Goal: Task Accomplishment & Management: Use online tool/utility

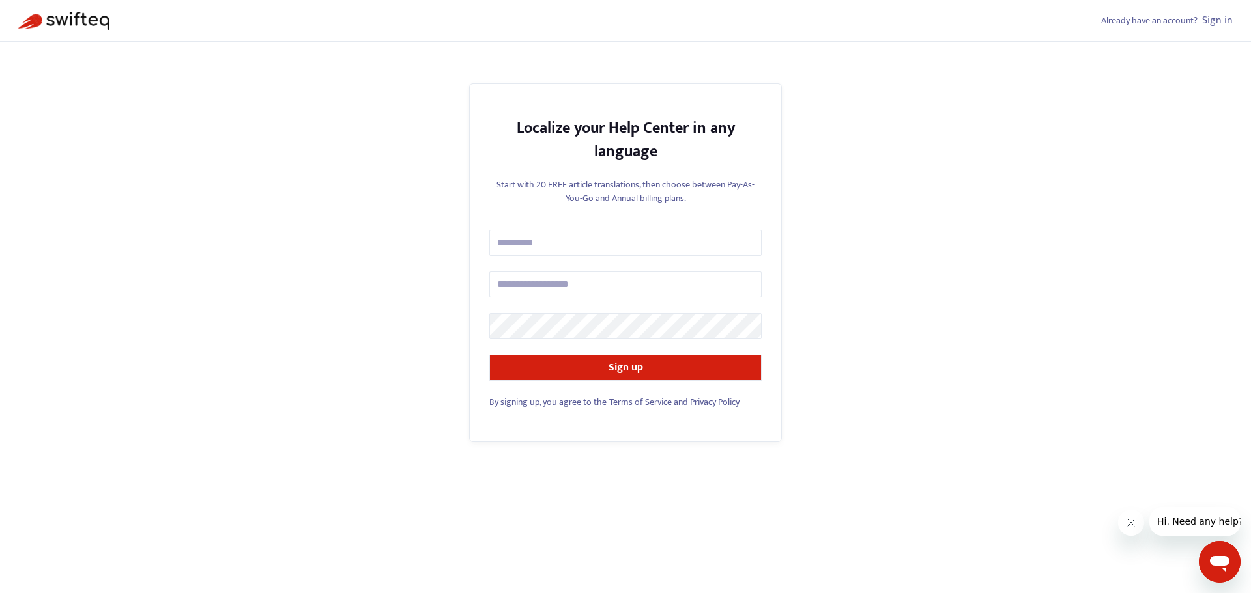
click at [708, 401] on link "Privacy Policy" at bounding box center [715, 402] width 50 height 15
click at [659, 397] on link "Terms of Service" at bounding box center [640, 402] width 63 height 15
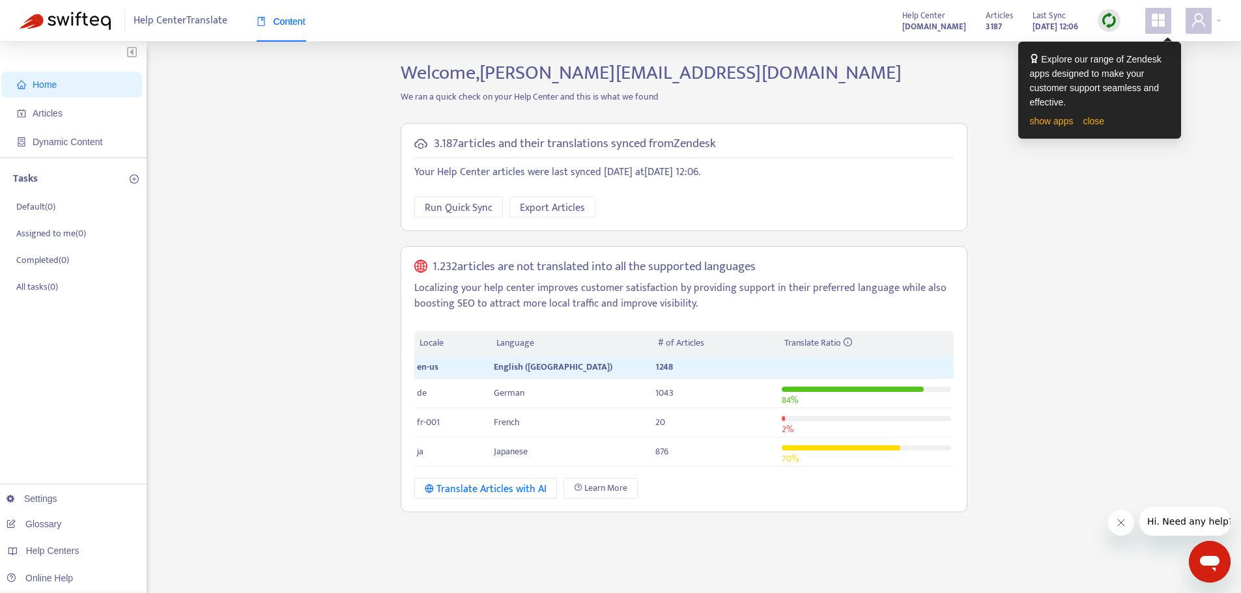
click at [1077, 246] on div "Home Articles Dynamic Content Tasks Default ( 0 ) Assigned to me ( 0 ) Complete…" at bounding box center [621, 442] width 1202 height 762
click at [1188, 81] on div "Home Articles Dynamic Content Tasks Default ( 0 ) Assigned to me ( 0 ) Complete…" at bounding box center [621, 442] width 1202 height 762
drag, startPoint x: 48, startPoint y: 112, endPoint x: 86, endPoint y: 132, distance: 43.1
click at [48, 113] on span "Articles" at bounding box center [48, 113] width 30 height 10
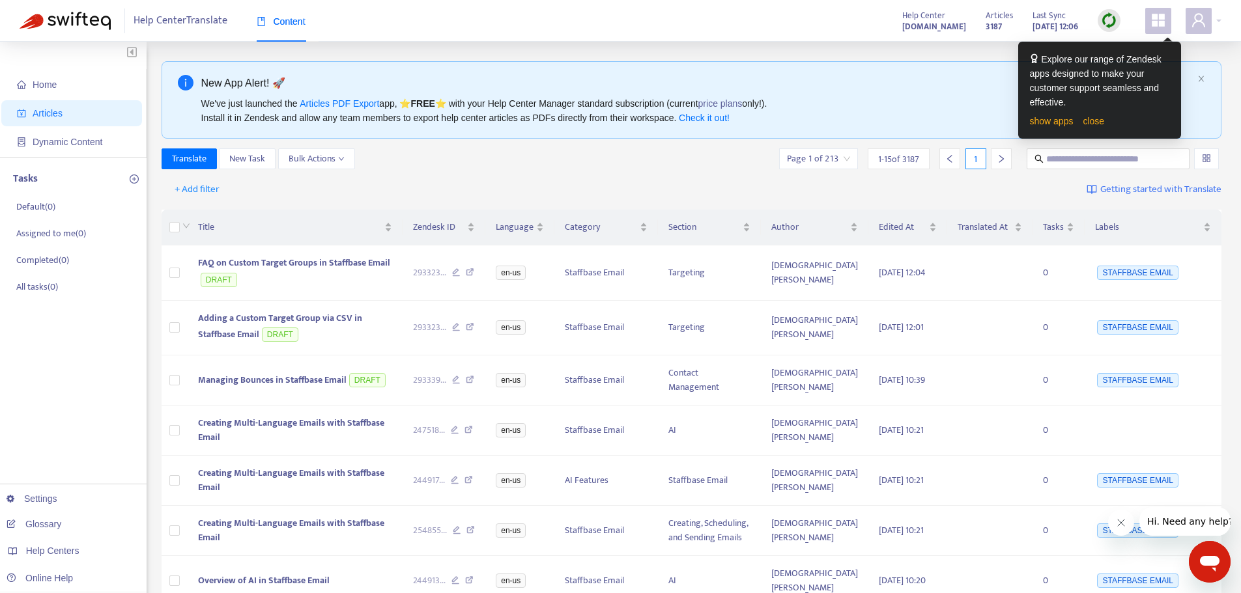
drag, startPoint x: 442, startPoint y: 103, endPoint x: 793, endPoint y: 93, distance: 351.2
click at [793, 93] on div "New App Alert! 🚀 We've just launched the Articles PDF Export app, ⭐ FREE ⭐️ wit…" at bounding box center [696, 100] width 991 height 50
click at [793, 94] on div "New App Alert! 🚀 We've just launched the Articles PDF Export app, ⭐ FREE ⭐️ wit…" at bounding box center [696, 100] width 991 height 50
drag, startPoint x: 214, startPoint y: 119, endPoint x: 328, endPoint y: 118, distance: 114.6
click at [328, 118] on div "We've just launched the Articles PDF Export app, ⭐ FREE ⭐️ with your Help Cente…" at bounding box center [696, 110] width 991 height 29
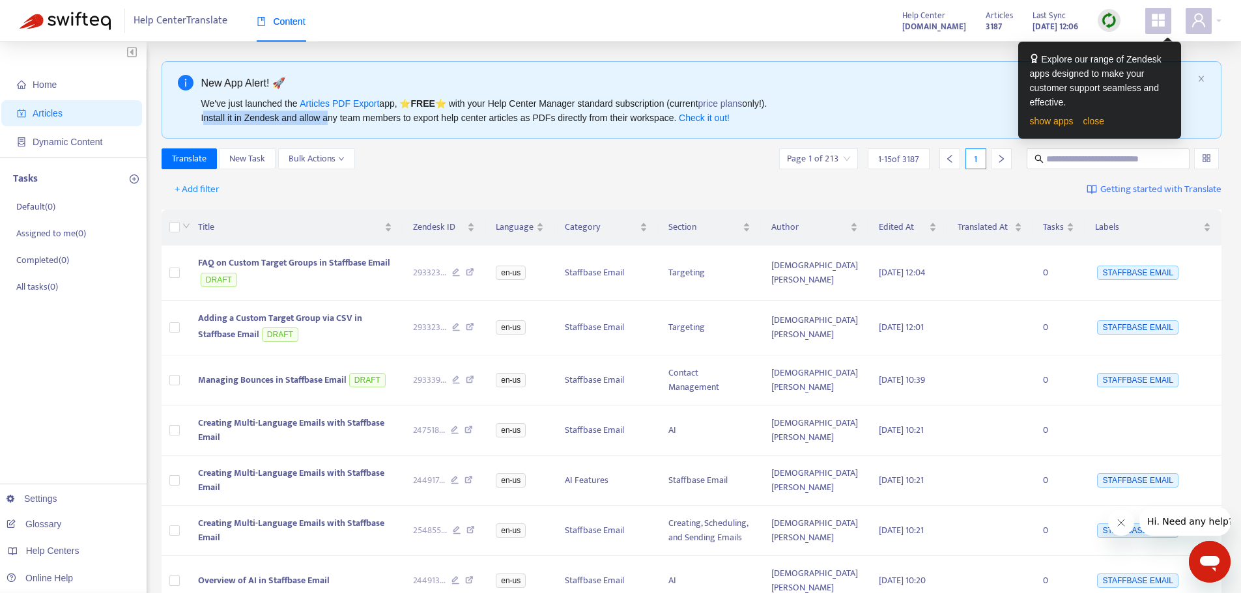
click at [328, 118] on div "We've just launched the Articles PDF Export app, ⭐ FREE ⭐️ with your Help Cente…" at bounding box center [696, 110] width 991 height 29
drag, startPoint x: 392, startPoint y: 114, endPoint x: 610, endPoint y: 113, distance: 217.6
click at [610, 113] on div "We've just launched the Articles PDF Export app, ⭐ FREE ⭐️ with your Help Cente…" at bounding box center [696, 110] width 991 height 29
click at [1101, 122] on link "close" at bounding box center [1093, 121] width 21 height 10
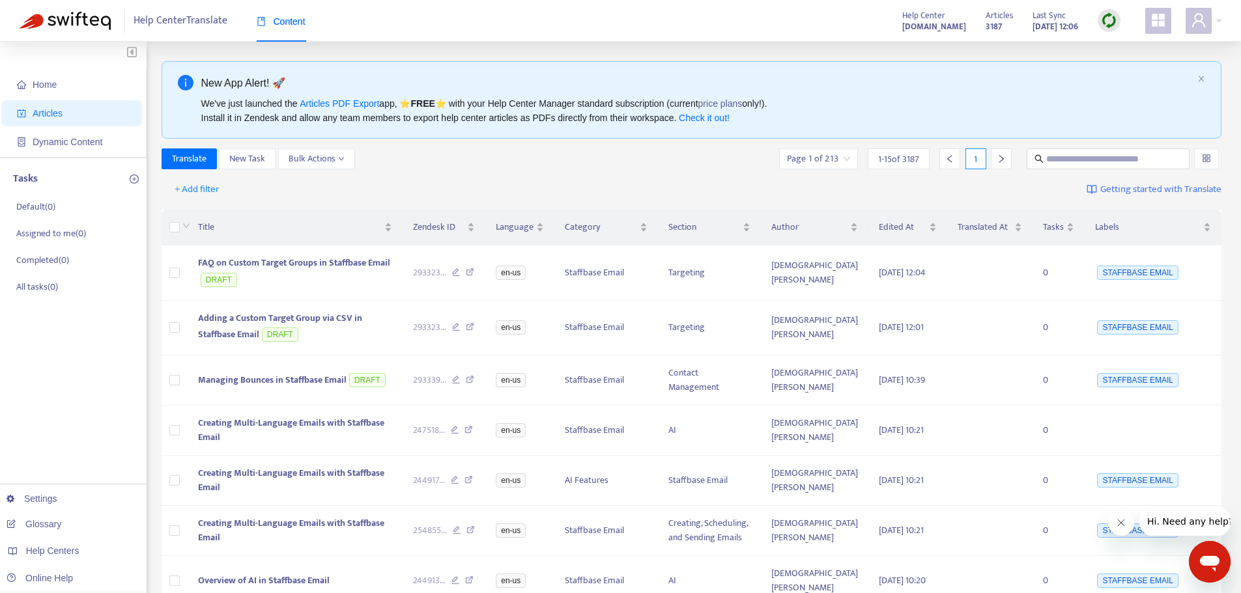
click at [617, 184] on div "+ Add filter Getting started with Translate" at bounding box center [692, 190] width 1060 height 31
click at [52, 504] on link "Settings" at bounding box center [32, 499] width 51 height 10
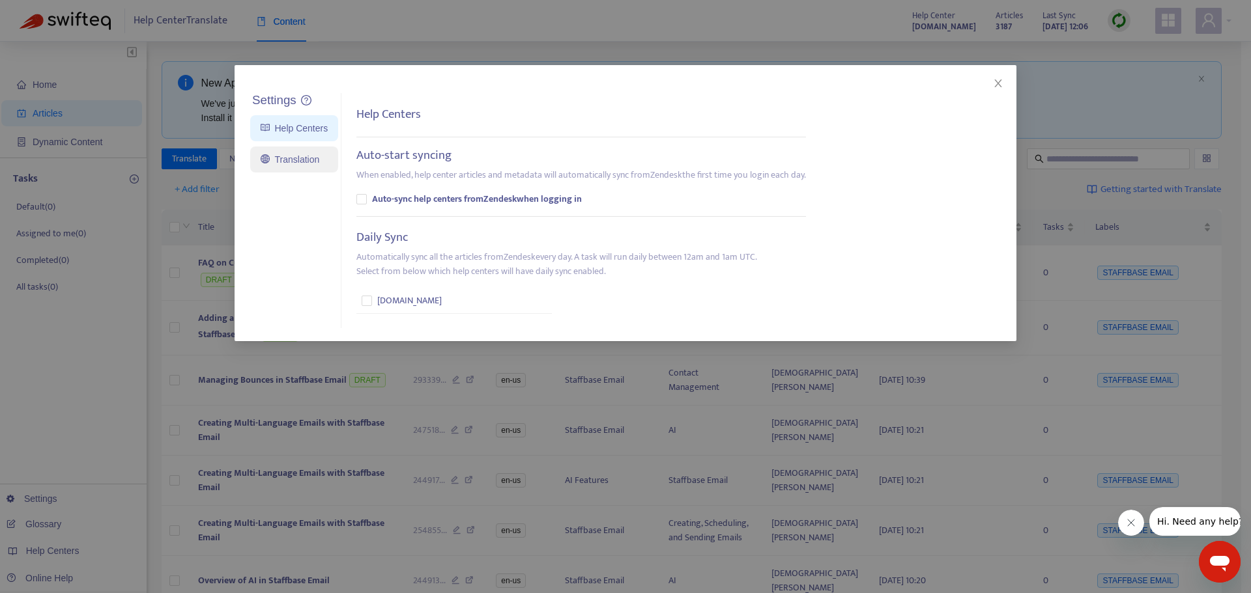
click at [289, 154] on link "Translation" at bounding box center [290, 159] width 59 height 10
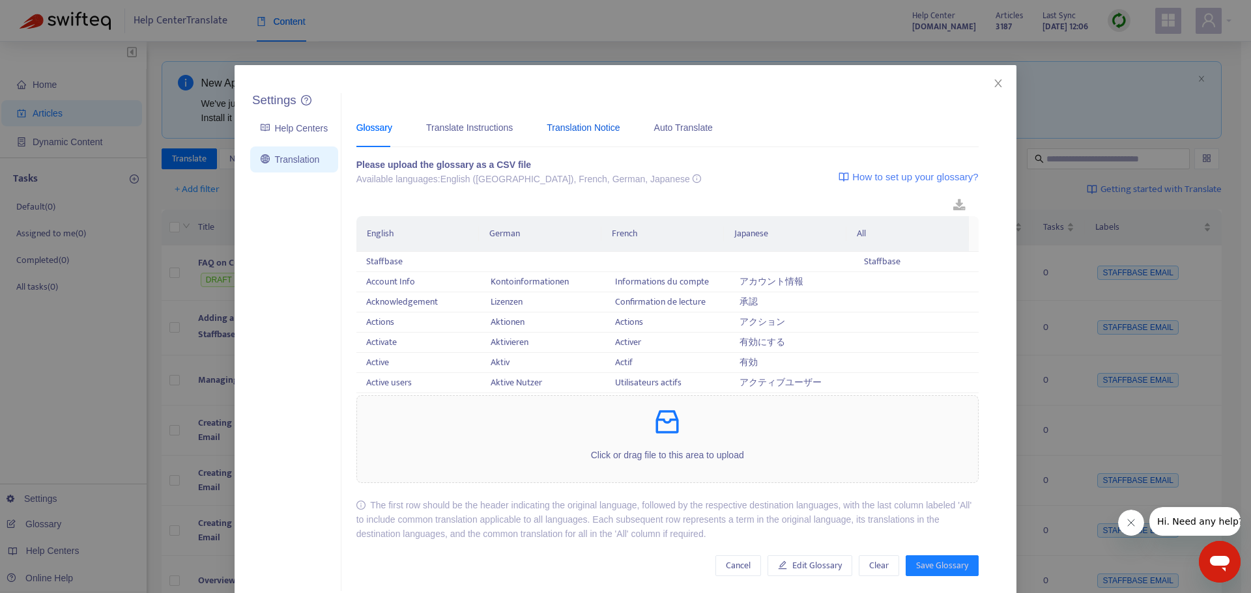
click at [584, 133] on div "Translation Notice" at bounding box center [582, 127] width 73 height 14
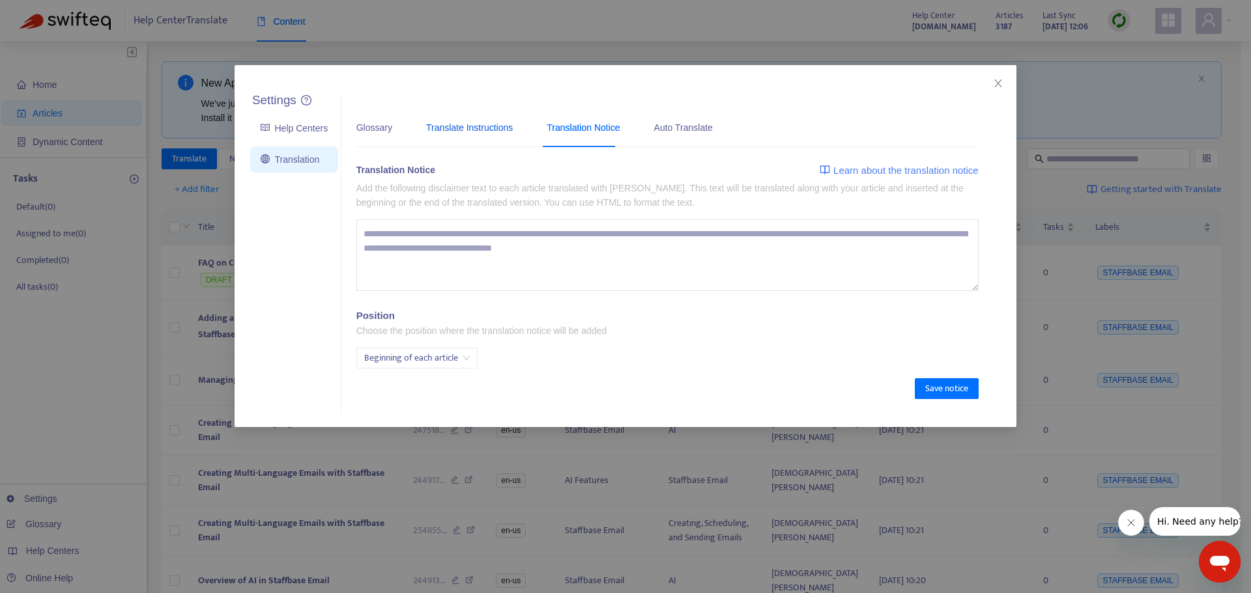
click at [488, 128] on div "Translate Instructions" at bounding box center [469, 127] width 87 height 14
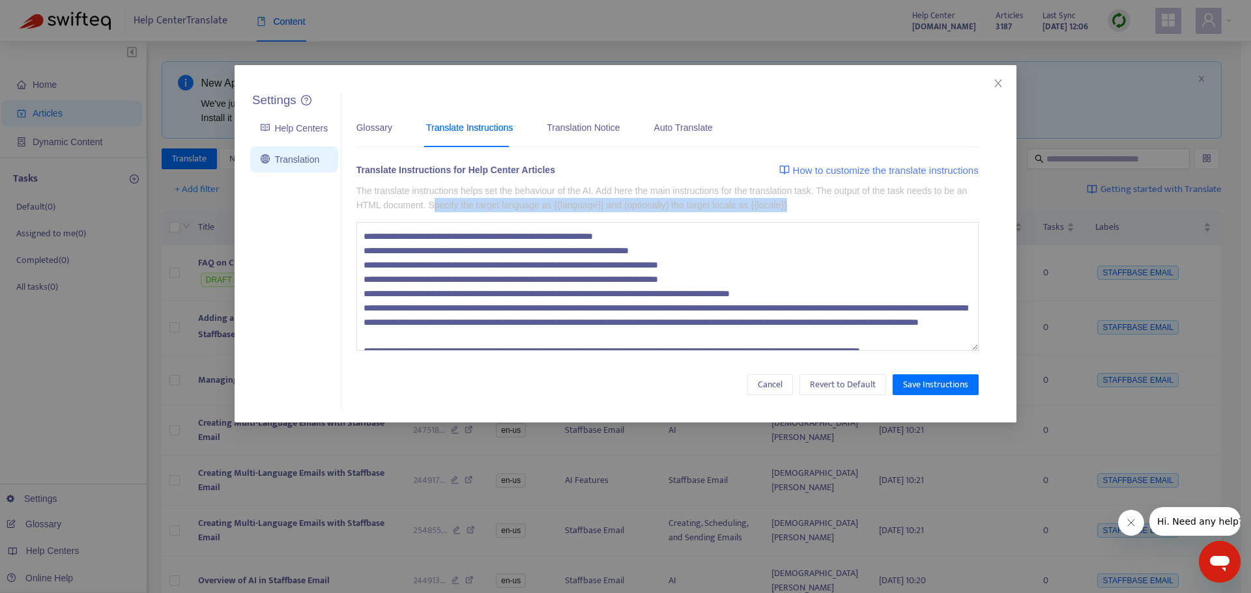
drag, startPoint x: 429, startPoint y: 206, endPoint x: 785, endPoint y: 208, distance: 355.6
click at [785, 208] on p "The translate instructions helps set the behaviour of the AI. Add here the main…" at bounding box center [667, 198] width 622 height 29
drag, startPoint x: 771, startPoint y: 203, endPoint x: 444, endPoint y: 204, distance: 327.0
click at [444, 204] on p "The translate instructions helps set the behaviour of the AI. Add here the main…" at bounding box center [667, 198] width 622 height 29
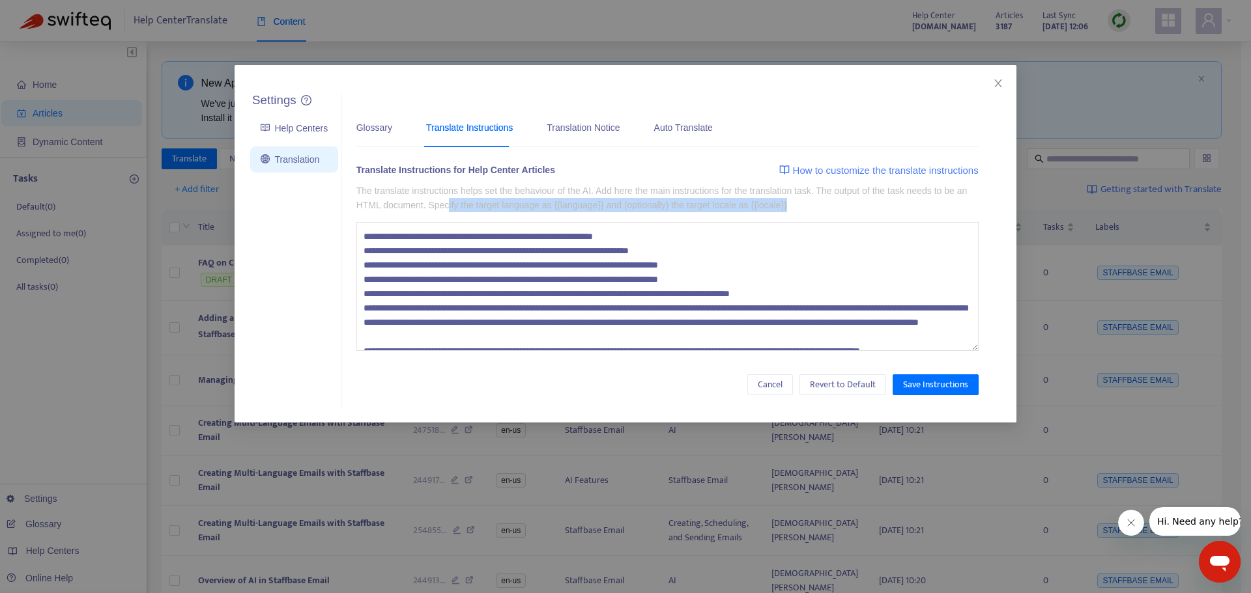
click at [446, 204] on p "The translate instructions helps set the behaviour of the AI. Add here the main…" at bounding box center [667, 198] width 622 height 29
click at [409, 203] on p "The translate instructions helps set the behaviour of the AI. Add here the main…" at bounding box center [667, 198] width 622 height 29
drag, startPoint x: 1000, startPoint y: 82, endPoint x: 973, endPoint y: 83, distance: 27.4
click at [1000, 82] on icon "close" at bounding box center [998, 83] width 10 height 10
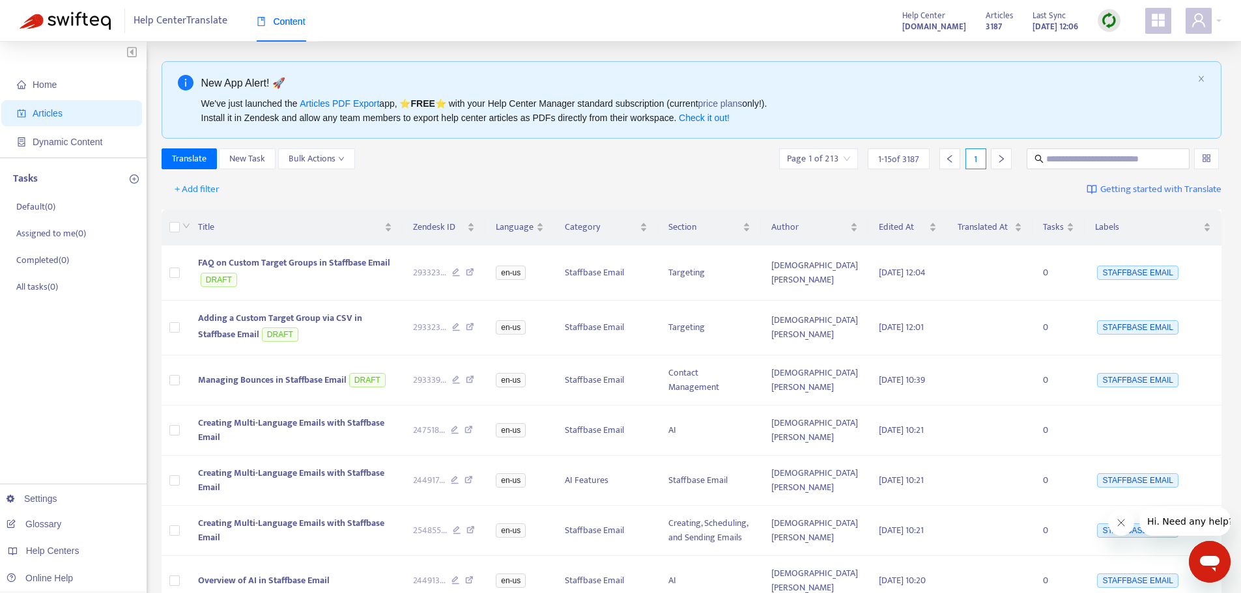
click at [33, 500] on link "Settings" at bounding box center [32, 499] width 51 height 10
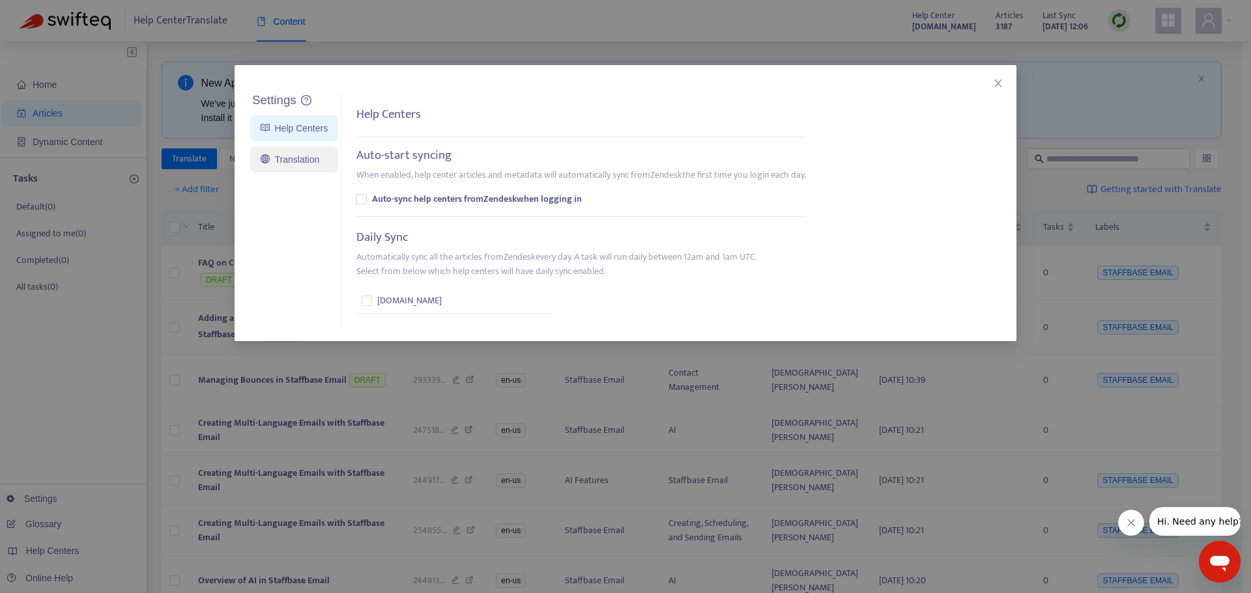
click at [282, 162] on link "Translation" at bounding box center [290, 159] width 59 height 10
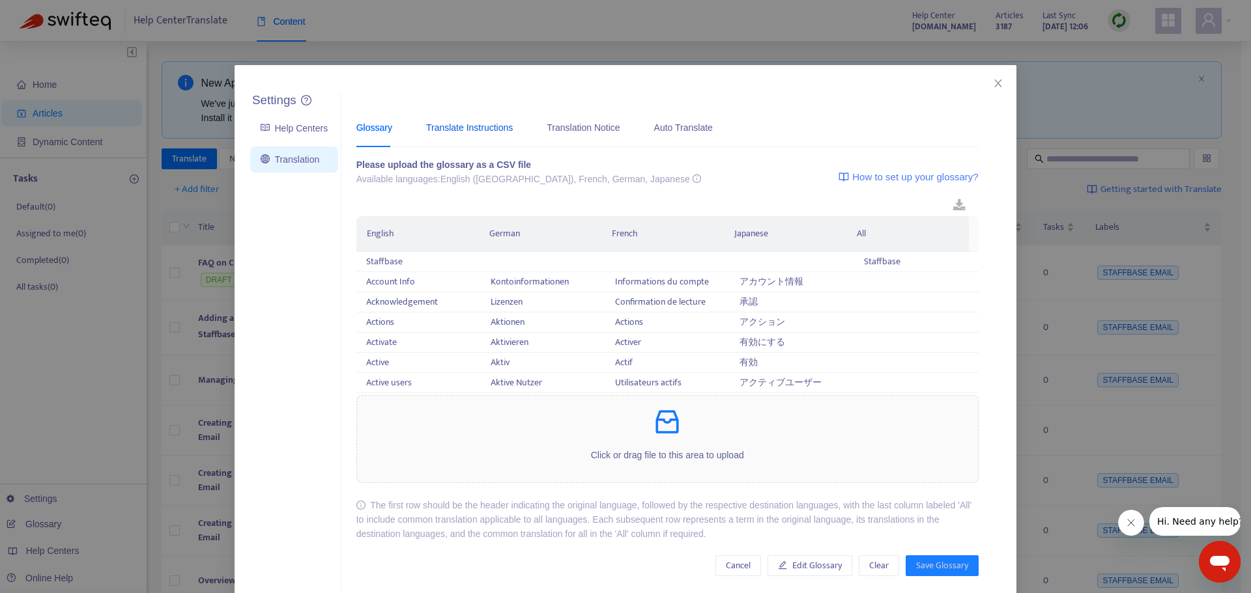
click at [440, 134] on div "Translate Instructions" at bounding box center [469, 127] width 87 height 14
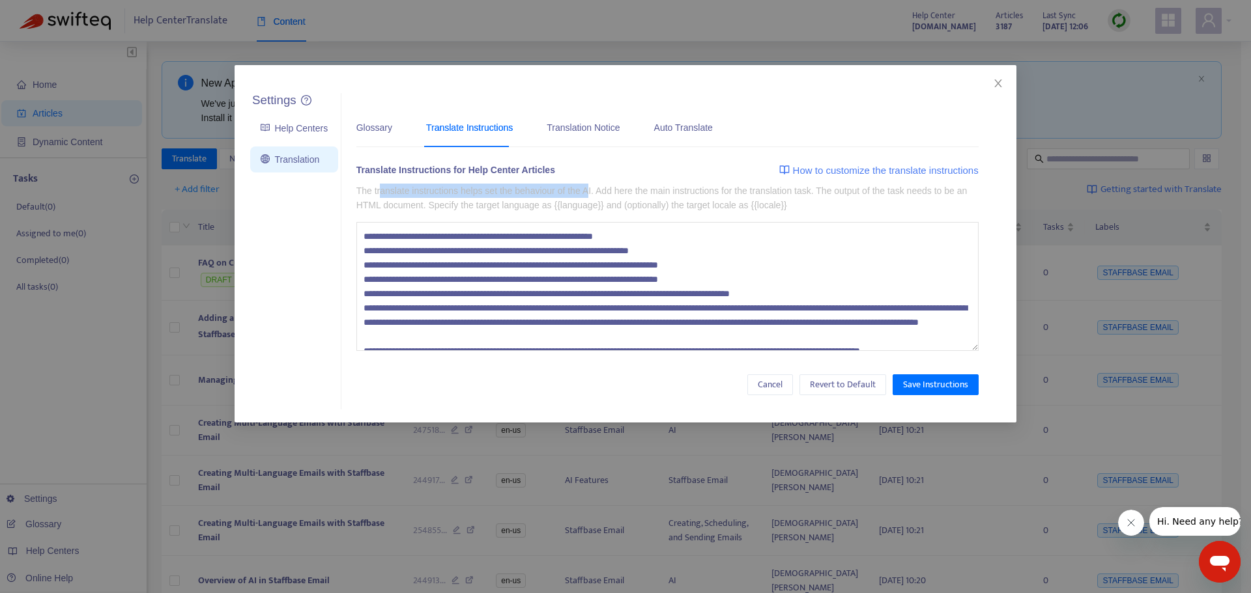
drag, startPoint x: 410, startPoint y: 195, endPoint x: 586, endPoint y: 195, distance: 175.9
click at [586, 195] on p "The translate instructions helps set the behaviour of the AI. Add here the main…" at bounding box center [667, 198] width 622 height 29
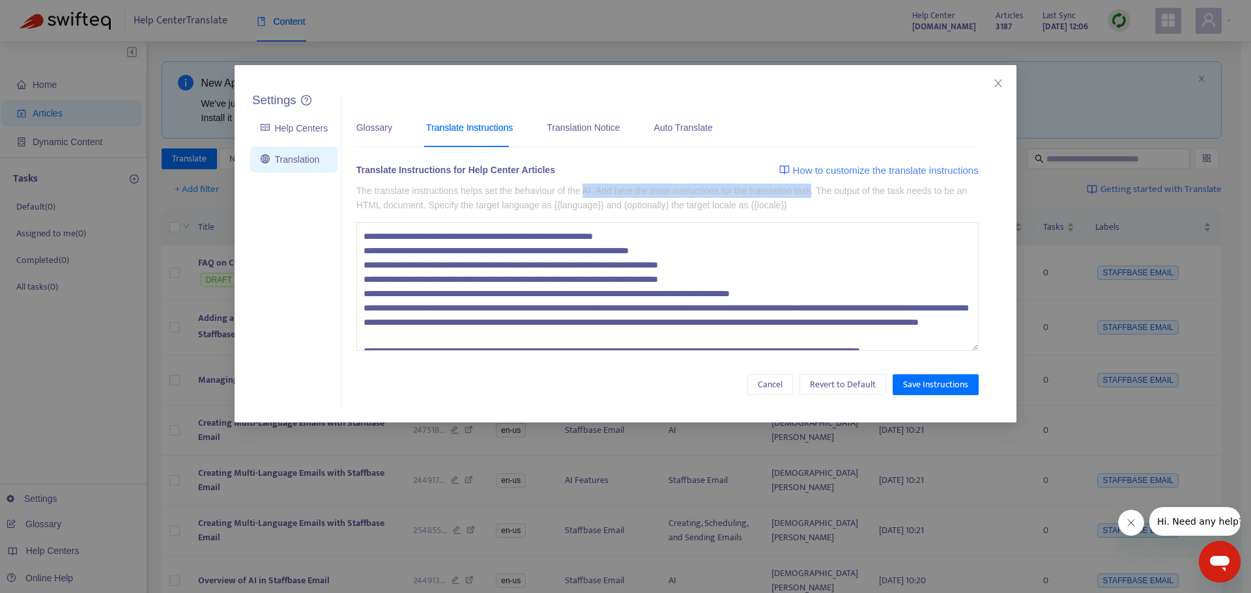
drag, startPoint x: 630, startPoint y: 193, endPoint x: 794, endPoint y: 193, distance: 164.1
click at [794, 193] on p "The translate instructions helps set the behaviour of the AI. Add here the main…" at bounding box center [667, 198] width 622 height 29
click at [667, 184] on p "The translate instructions helps set the behaviour of the AI. Add here the main…" at bounding box center [667, 198] width 622 height 29
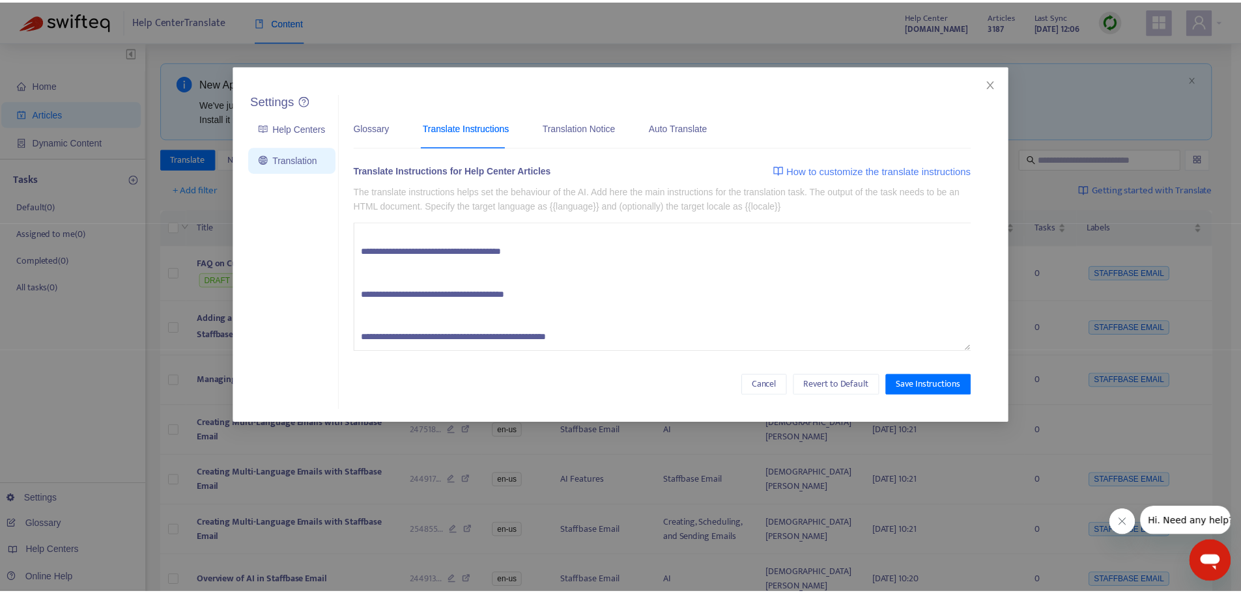
scroll to position [3324, 0]
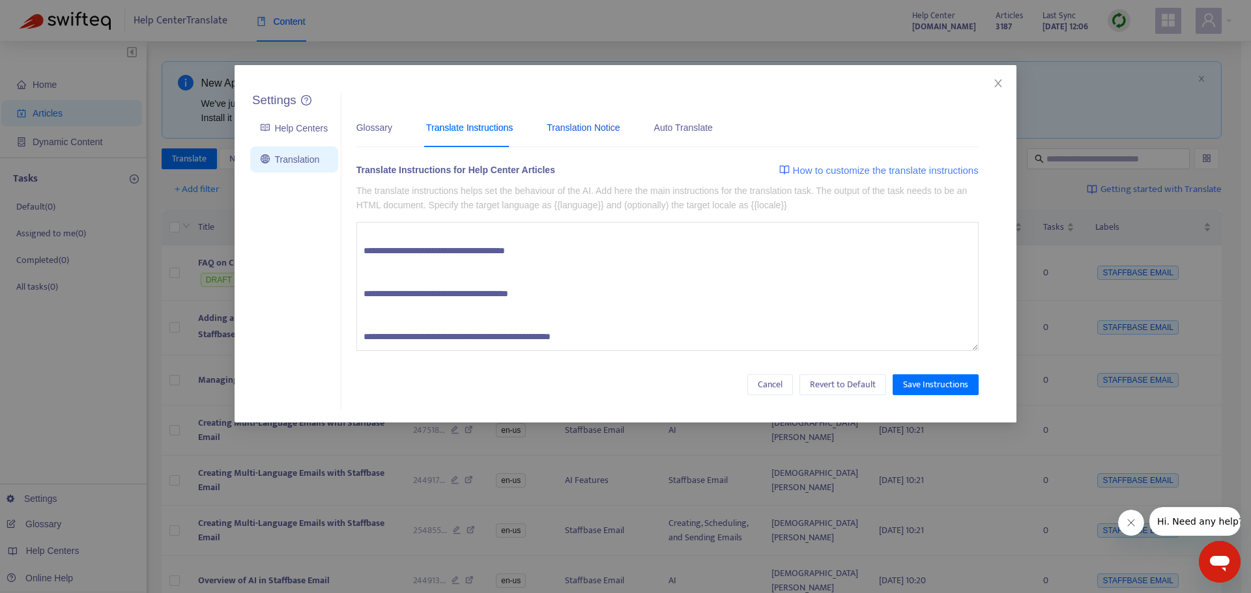
click at [589, 134] on div "Translation Notice" at bounding box center [582, 127] width 73 height 14
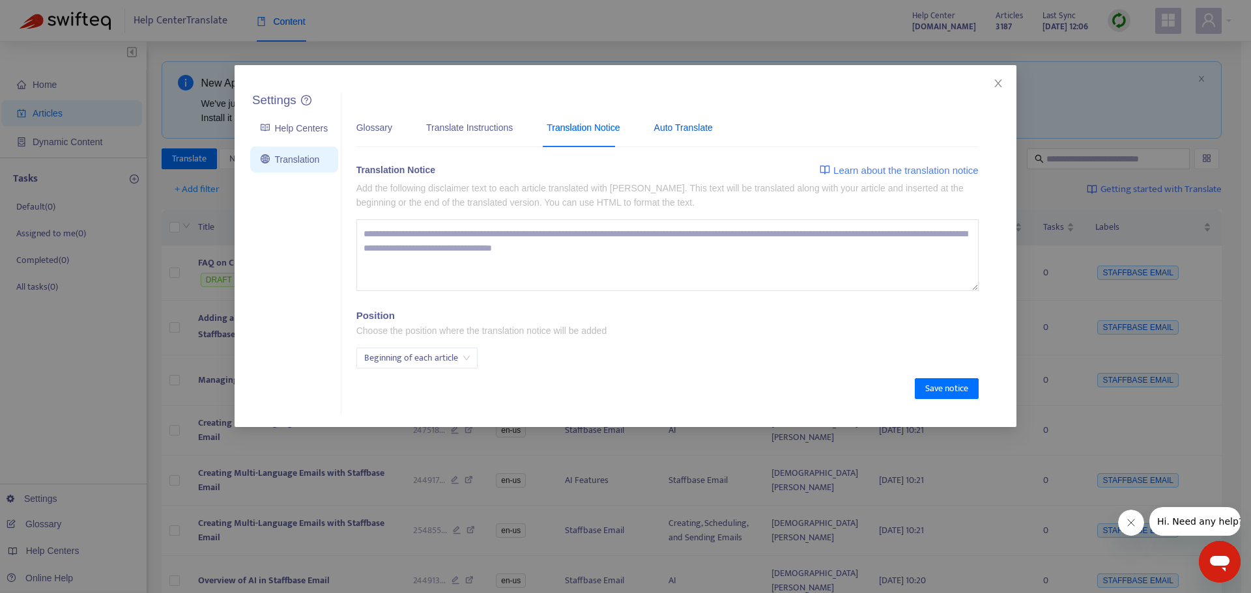
click at [677, 134] on div "Auto Translate" at bounding box center [683, 127] width 59 height 14
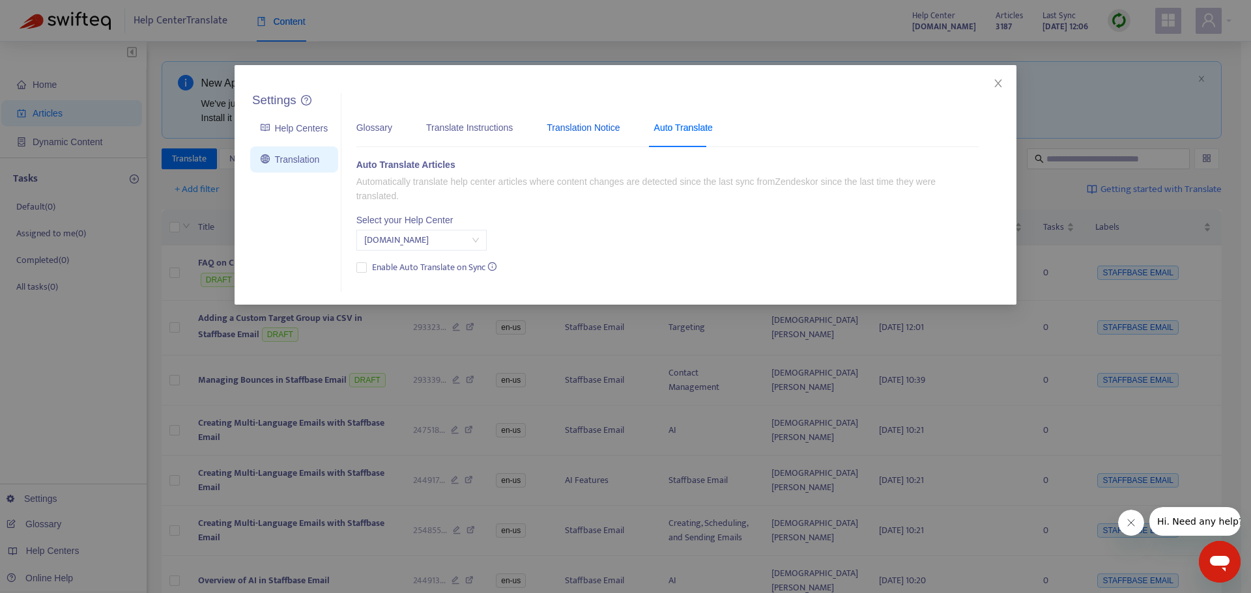
click at [574, 125] on div "Translation Notice" at bounding box center [582, 127] width 73 height 14
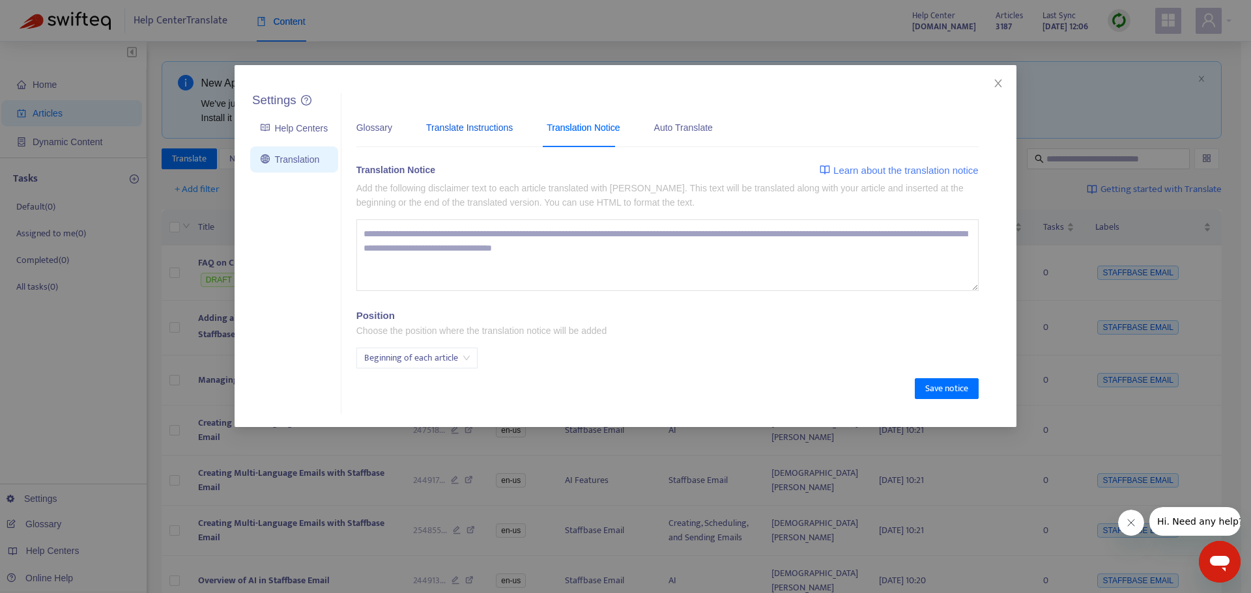
click at [476, 126] on div "Translate Instructions" at bounding box center [469, 127] width 87 height 14
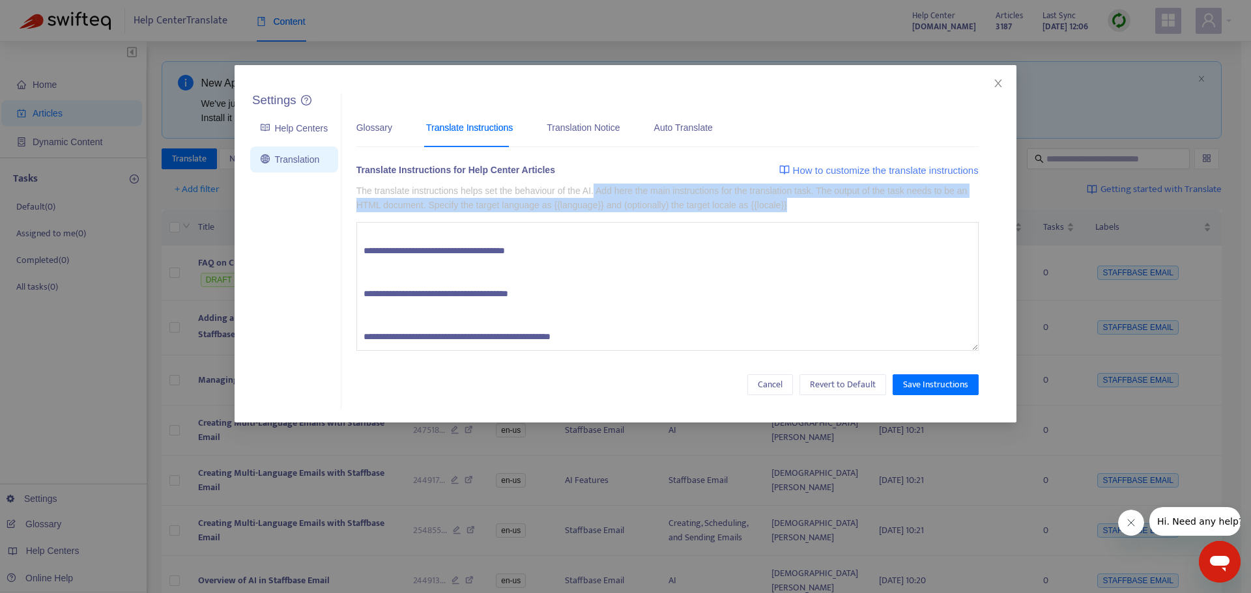
drag, startPoint x: 591, startPoint y: 191, endPoint x: 799, endPoint y: 204, distance: 208.1
click at [799, 204] on p "The translate instructions helps set the behaviour of the AI. Add here the main…" at bounding box center [667, 198] width 622 height 29
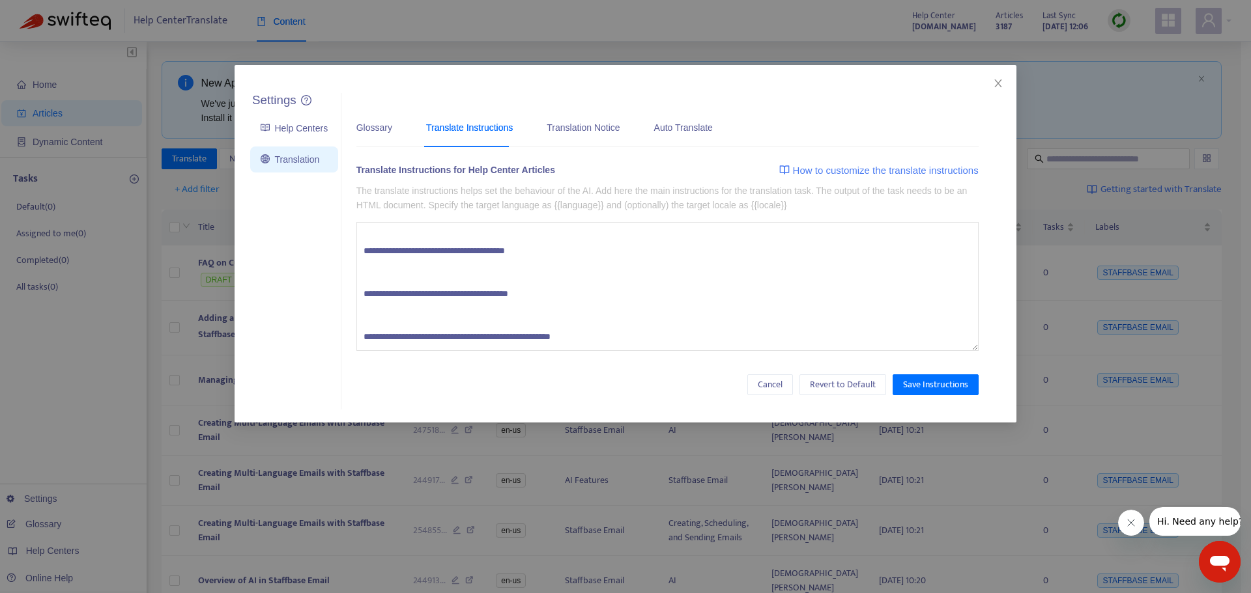
click at [386, 369] on div "Please upload the glossary as a CSV file Available languages: English (USA), Fr…" at bounding box center [667, 277] width 622 height 238
click at [1001, 76] on button "Close" at bounding box center [998, 83] width 14 height 14
